Goal: Check status

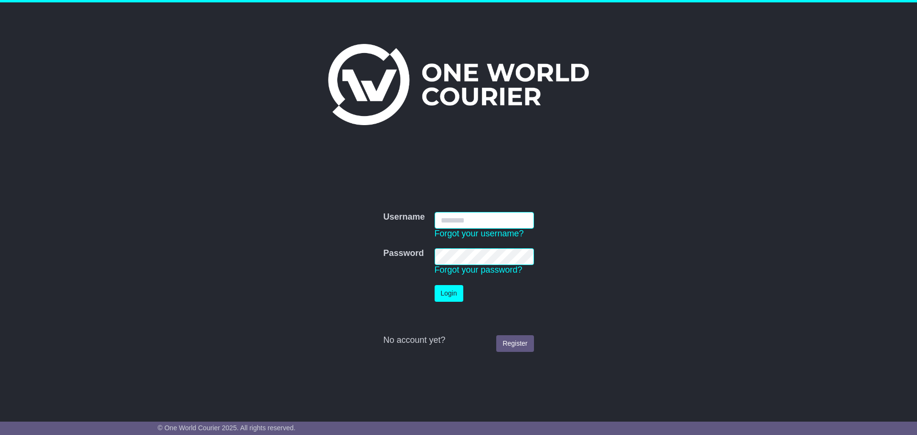
type input "**********"
click at [449, 298] on button "Login" at bounding box center [449, 293] width 29 height 17
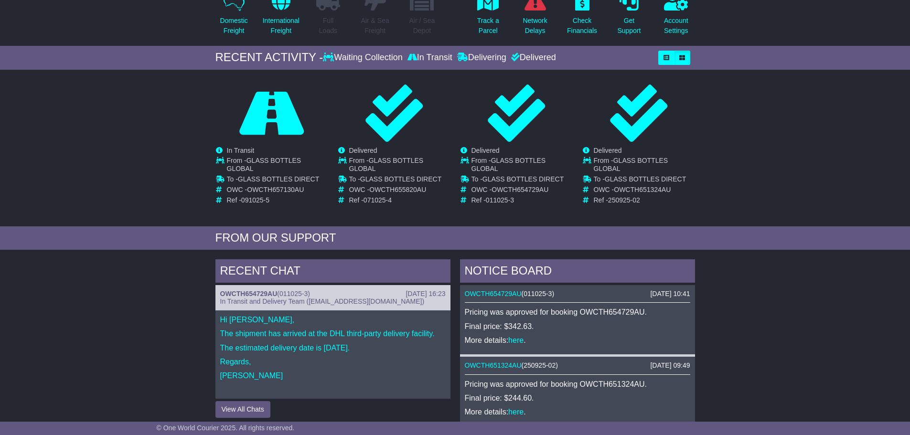
scroll to position [108, 0]
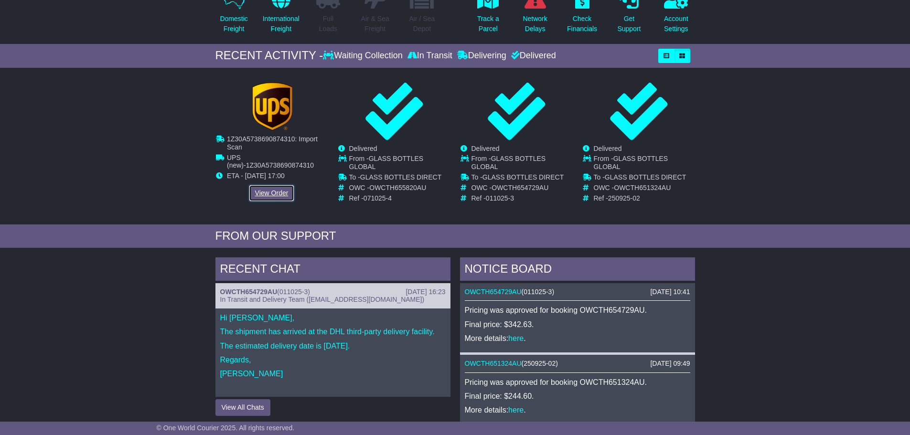
click at [267, 191] on link "View Order" at bounding box center [272, 193] width 46 height 17
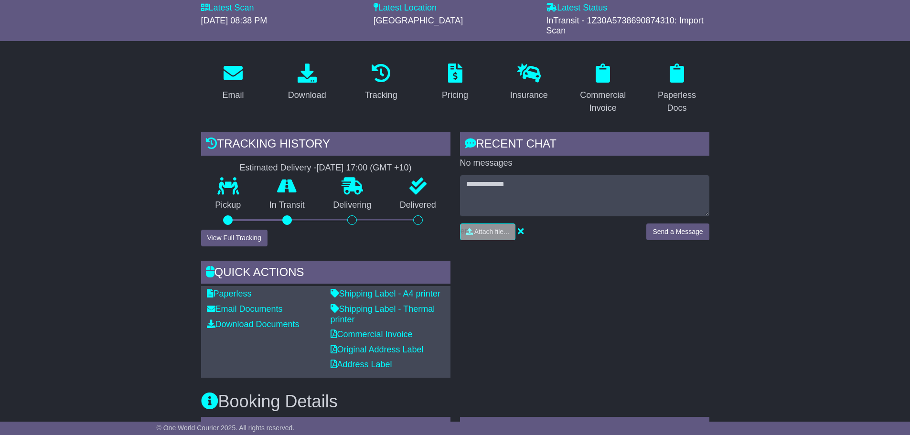
scroll to position [115, 0]
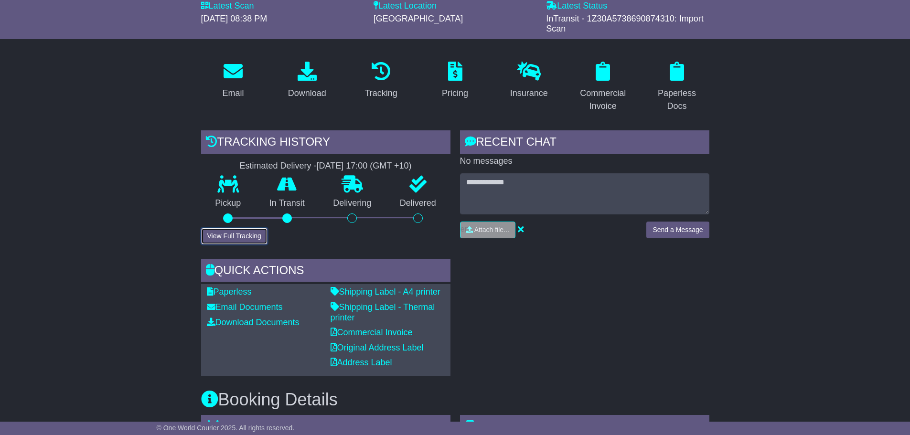
click at [241, 235] on button "View Full Tracking" at bounding box center [234, 236] width 66 height 17
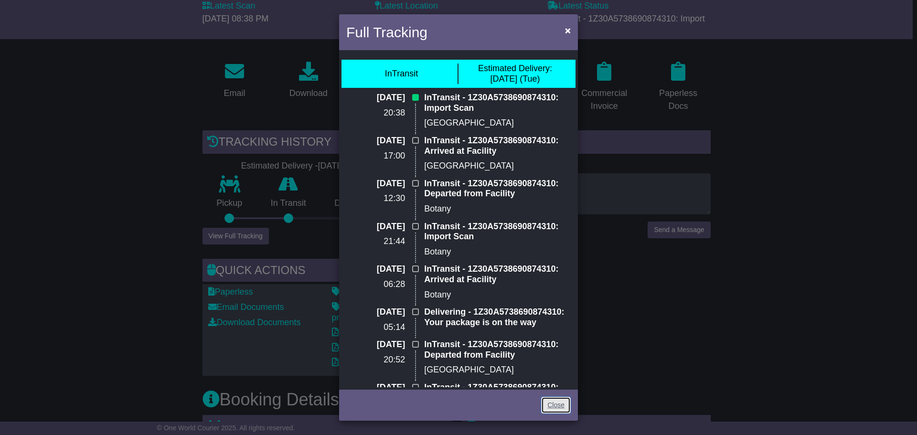
click at [556, 407] on link "Close" at bounding box center [556, 405] width 30 height 17
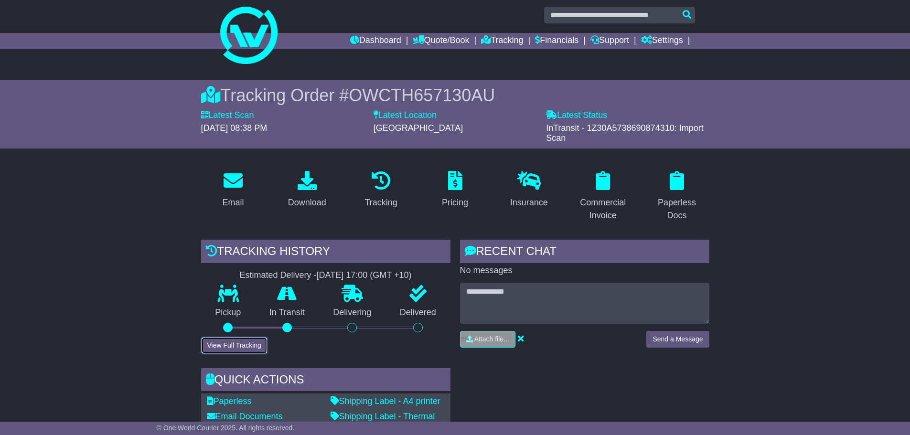
scroll to position [0, 0]
